Goal: Information Seeking & Learning: Learn about a topic

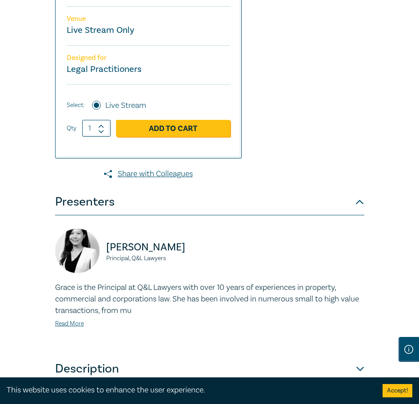
scroll to position [444, 0]
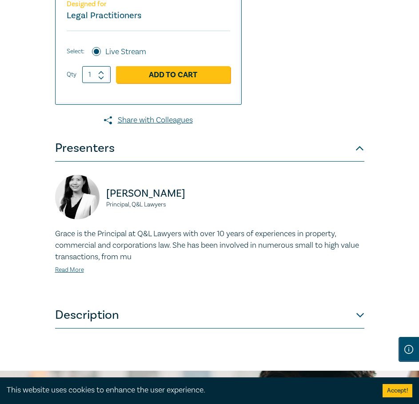
click at [108, 329] on button "Description" at bounding box center [209, 315] width 309 height 27
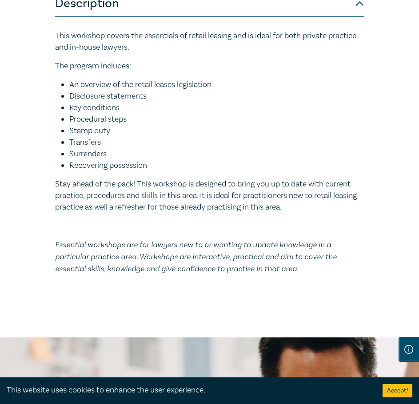
scroll to position [741, 0]
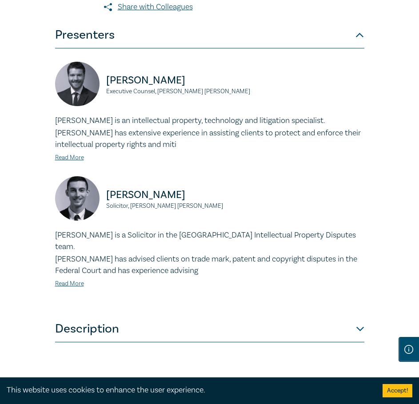
scroll to position [592, 0]
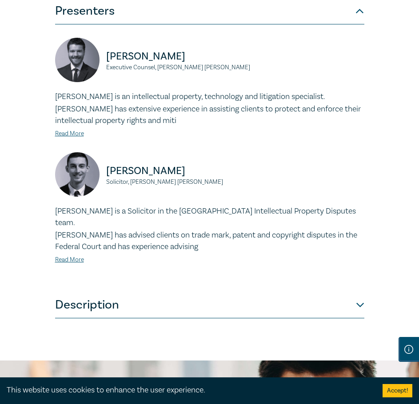
click at [92, 294] on button "Description" at bounding box center [209, 305] width 309 height 27
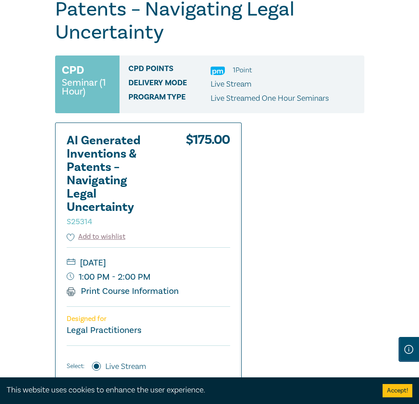
scroll to position [148, 0]
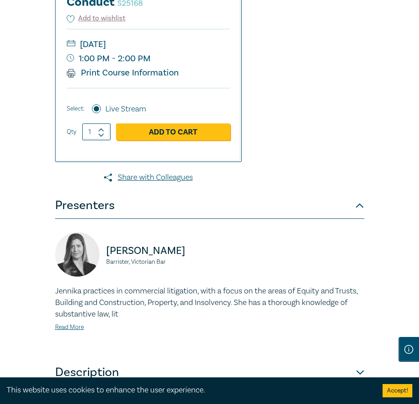
scroll to position [444, 0]
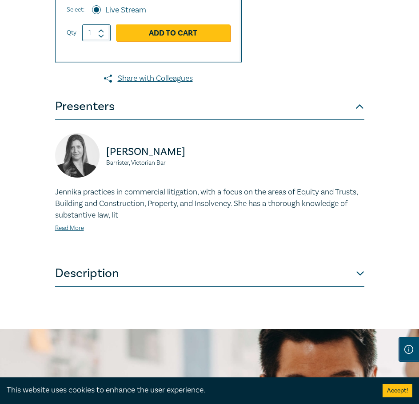
click at [100, 287] on button "Description" at bounding box center [209, 273] width 309 height 27
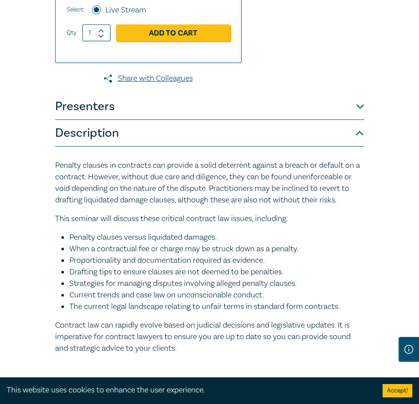
click at [100, 116] on button "Presenters" at bounding box center [209, 106] width 309 height 27
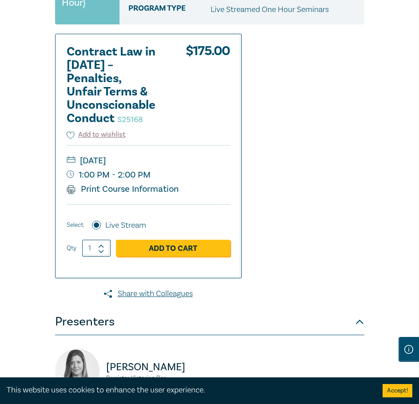
scroll to position [0, 0]
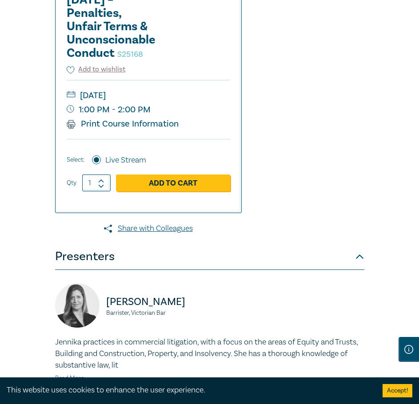
scroll to position [296, 0]
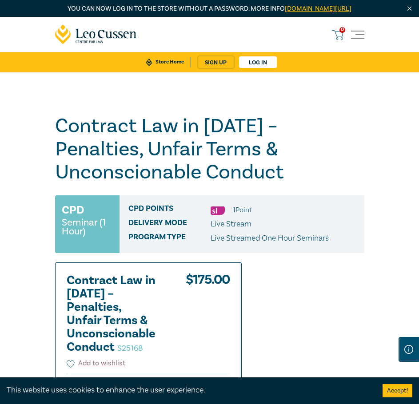
scroll to position [148, 0]
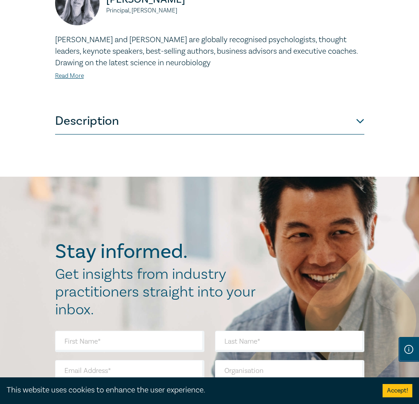
scroll to position [741, 0]
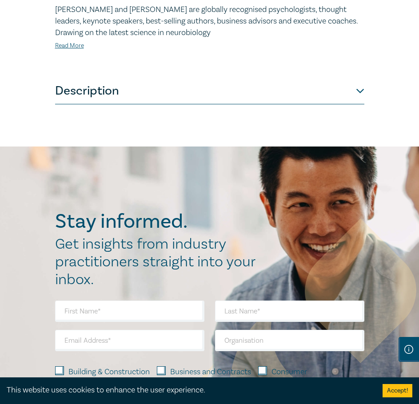
click at [117, 104] on button "Description" at bounding box center [209, 91] width 309 height 27
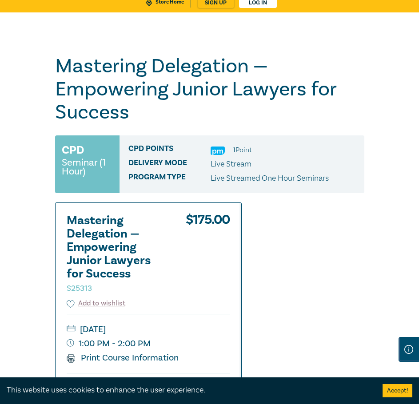
scroll to position [0, 0]
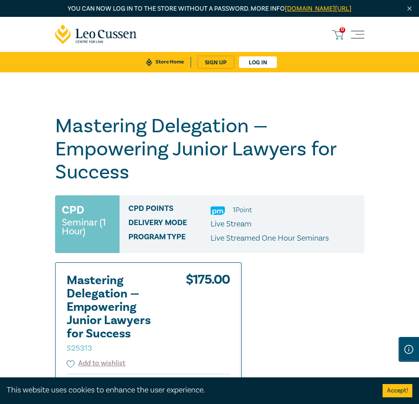
scroll to position [296, 0]
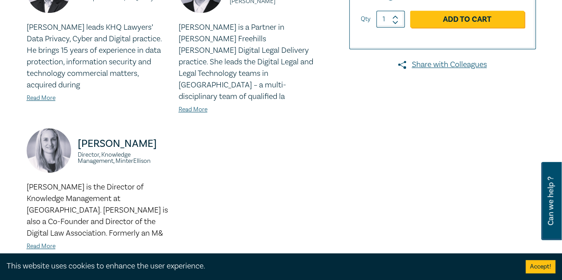
scroll to position [444, 0]
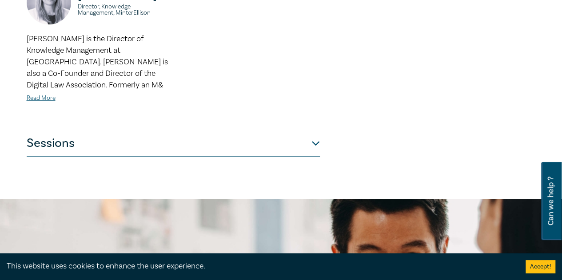
click at [132, 133] on button "Sessions" at bounding box center [173, 143] width 293 height 27
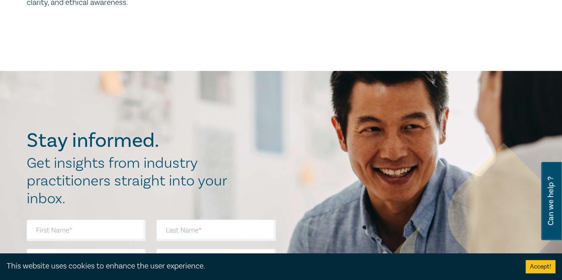
scroll to position [1185, 0]
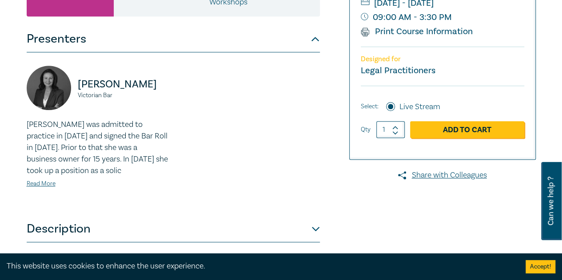
scroll to position [296, 0]
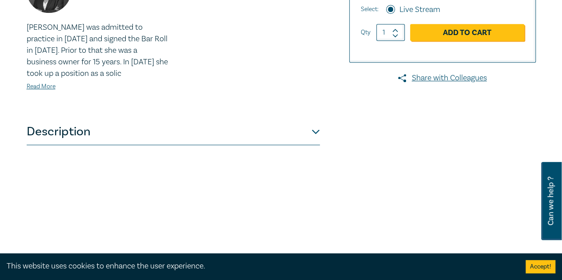
click at [121, 145] on button "Description" at bounding box center [173, 132] width 293 height 27
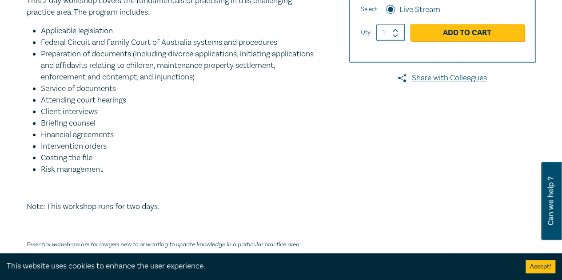
scroll to position [444, 0]
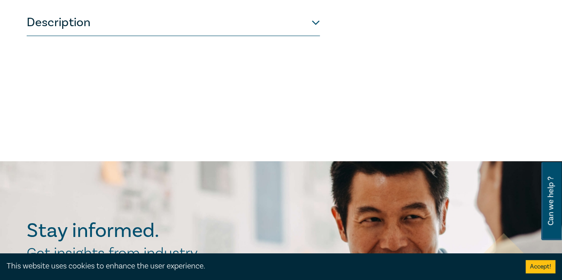
scroll to position [444, 0]
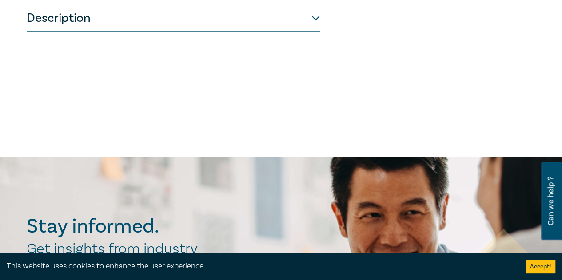
click at [67, 32] on button "Description" at bounding box center [173, 18] width 293 height 27
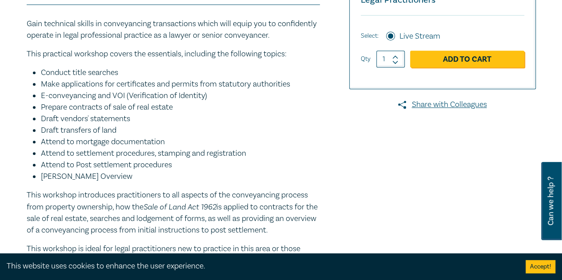
scroll to position [148, 0]
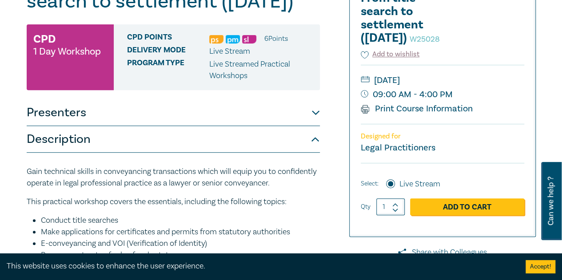
click at [88, 126] on button "Presenters" at bounding box center [173, 113] width 293 height 27
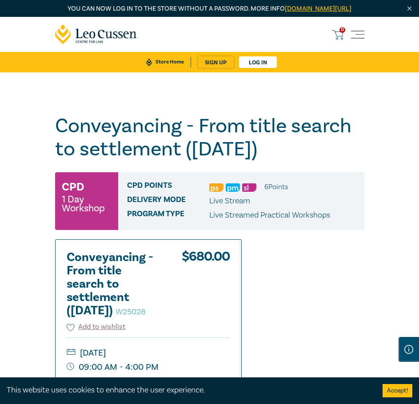
scroll to position [148, 0]
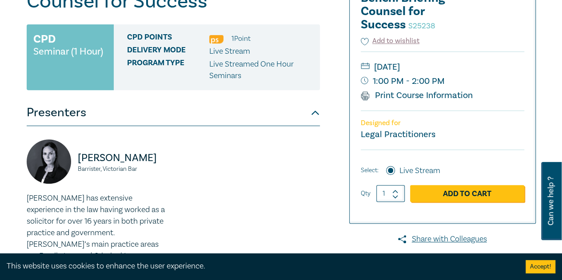
scroll to position [296, 0]
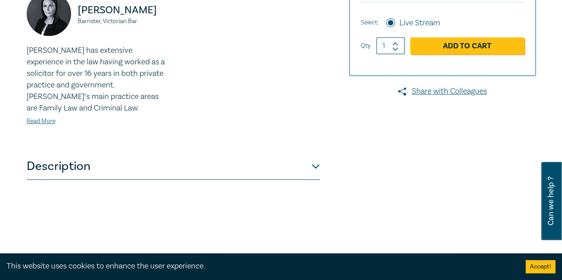
click at [141, 153] on button "Description" at bounding box center [173, 166] width 293 height 27
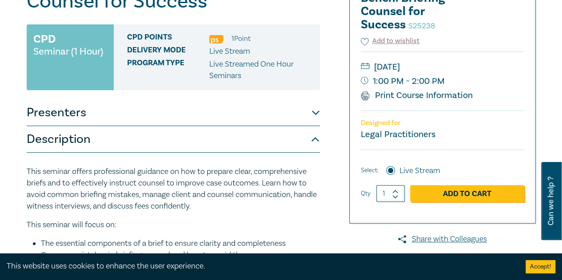
scroll to position [0, 0]
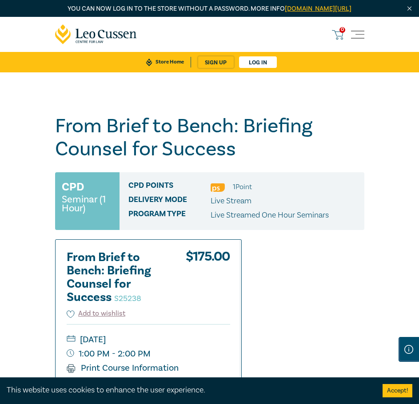
scroll to position [148, 0]
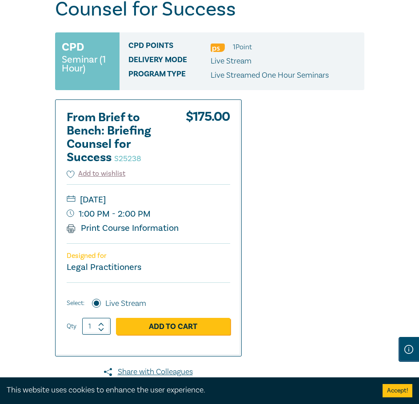
scroll to position [148, 0]
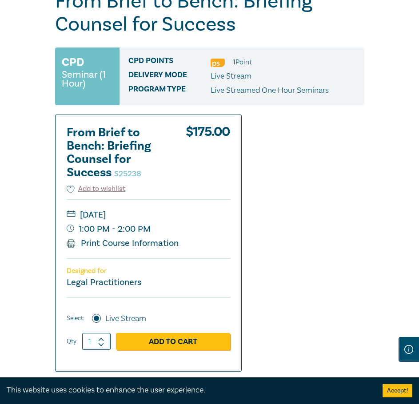
scroll to position [148, 0]
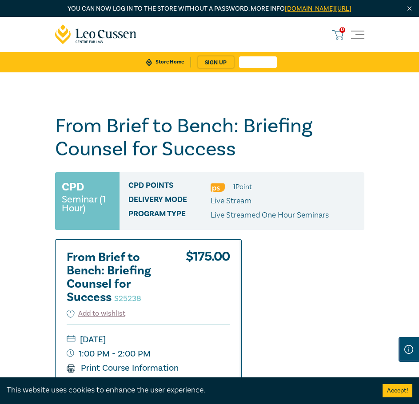
scroll to position [148, 0]
